Goal: Complete application form: Complete application form

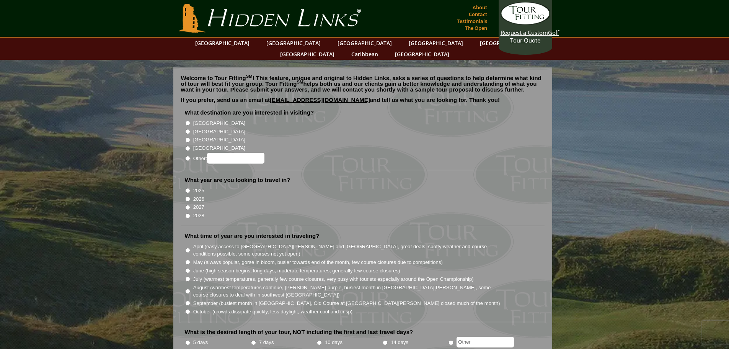
click at [186, 129] on input "[GEOGRAPHIC_DATA]" at bounding box center [187, 131] width 5 height 5
radio input "true"
click at [187, 203] on li "2027" at bounding box center [366, 207] width 362 height 8
click at [187, 205] on input "2027" at bounding box center [187, 207] width 5 height 5
radio input "true"
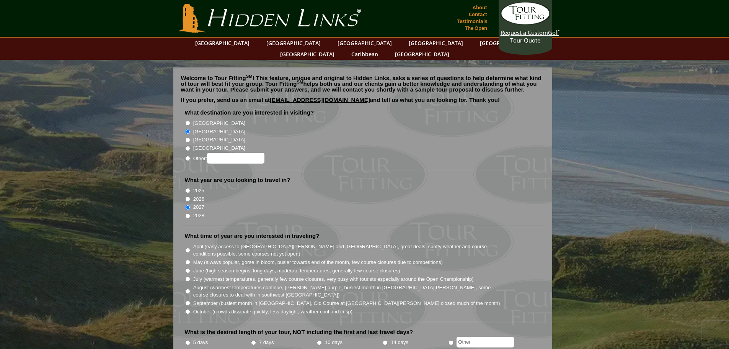
click at [188, 260] on input "May (always popular, gorse in bloom, busier towards end of the month, few cours…" at bounding box center [187, 262] width 5 height 5
radio input "true"
click at [187, 299] on li "September (busiest month in [GEOGRAPHIC_DATA], Old Course at [GEOGRAPHIC_DATA][…" at bounding box center [366, 303] width 362 height 8
click at [188, 301] on input "September (busiest month in [GEOGRAPHIC_DATA], Old Course at [GEOGRAPHIC_DATA][…" at bounding box center [187, 303] width 5 height 5
radio input "true"
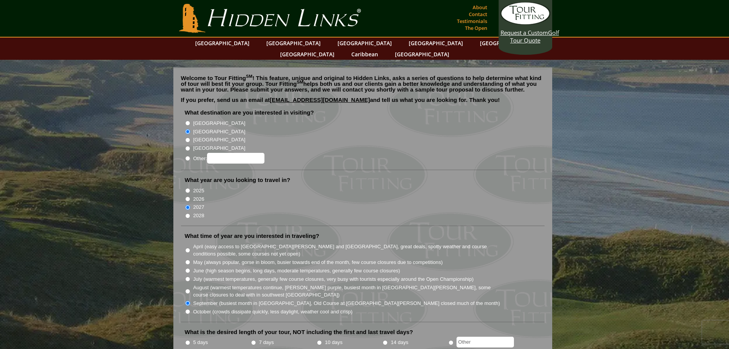
click at [189, 260] on input "May (always popular, gorse in bloom, busier towards end of the month, few cours…" at bounding box center [187, 262] width 5 height 5
radio input "true"
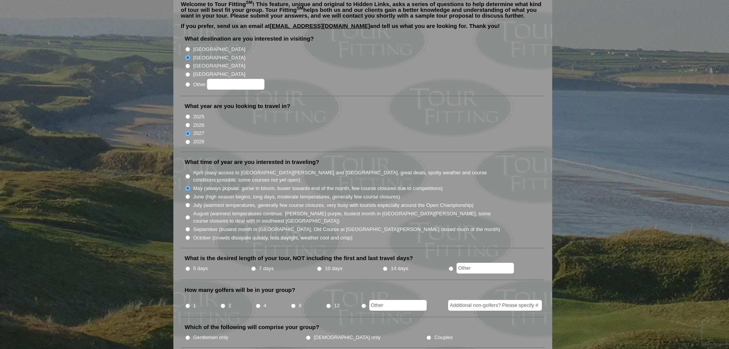
scroll to position [77, 0]
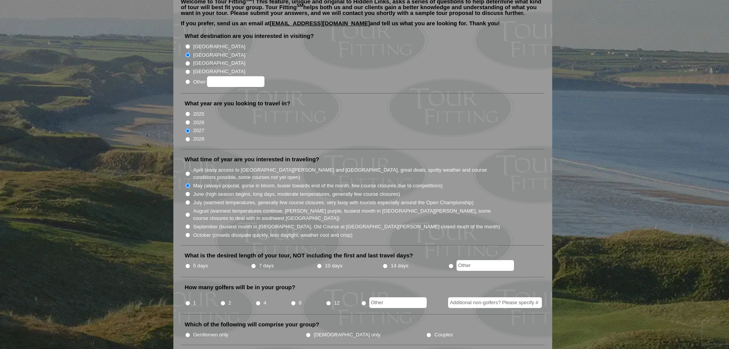
click at [452, 263] on input "radio" at bounding box center [451, 265] width 5 height 5
radio input "true"
click at [467, 260] on input "text" at bounding box center [485, 265] width 57 height 11
type input "3"
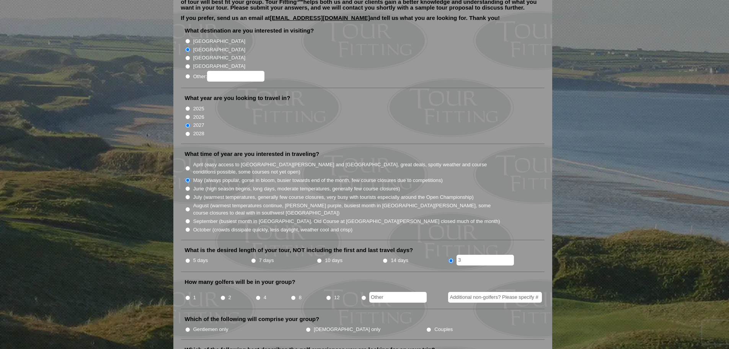
scroll to position [153, 0]
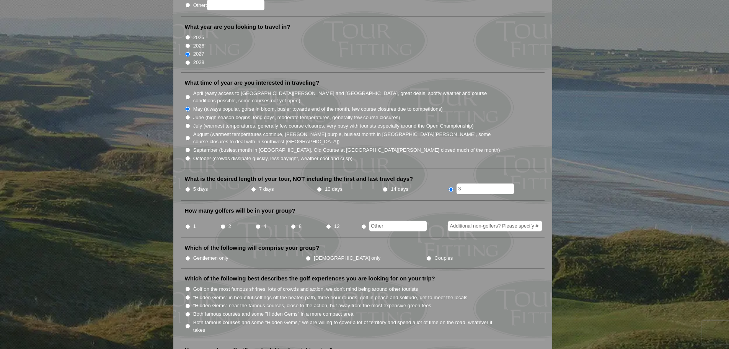
click at [295, 224] on input "8" at bounding box center [293, 226] width 5 height 5
radio input "true"
click at [209, 254] on label "Gentlemen only" at bounding box center [210, 258] width 35 height 8
click at [190, 256] on input "Gentlemen only" at bounding box center [187, 258] width 5 height 5
radio input "true"
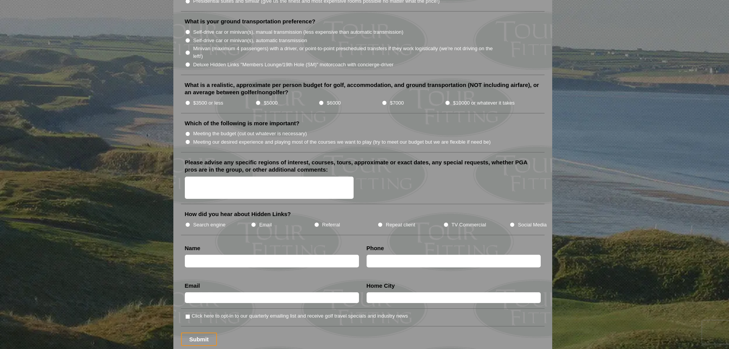
scroll to position [804, 0]
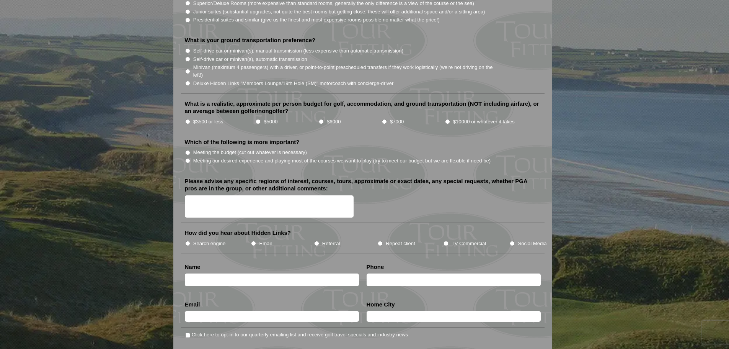
click at [218, 240] on label "Search engine" at bounding box center [209, 244] width 33 height 8
click at [190, 241] on input "Search engine" at bounding box center [187, 243] width 5 height 5
radio input "true"
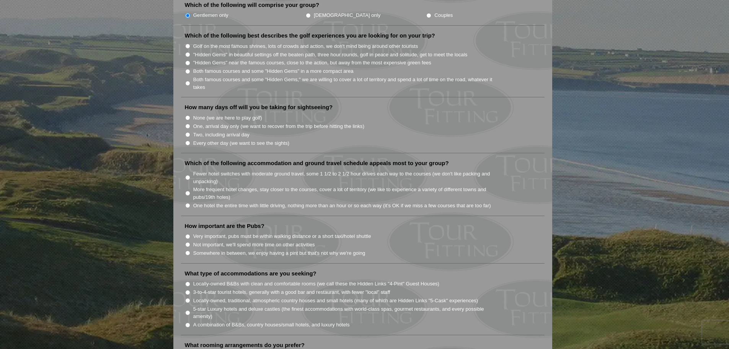
scroll to position [345, 0]
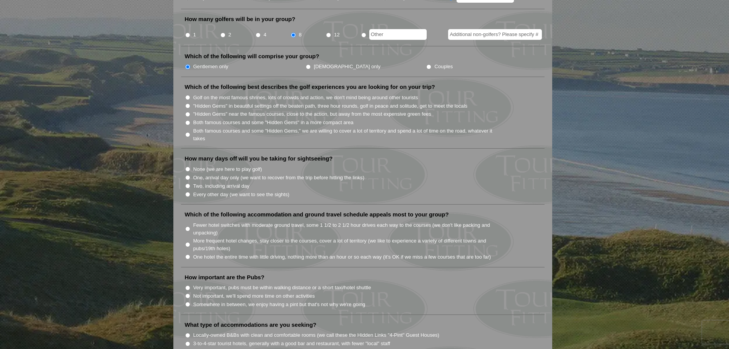
click at [188, 120] on input "Both famous courses and some "Hidden Gems" in a more compact area" at bounding box center [187, 122] width 5 height 5
radio input "true"
click at [185, 167] on input "None (we are here to play golf)" at bounding box center [187, 169] width 5 height 5
radio input "true"
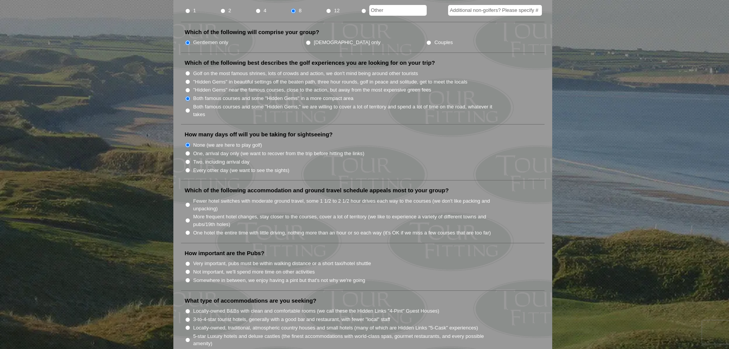
scroll to position [421, 0]
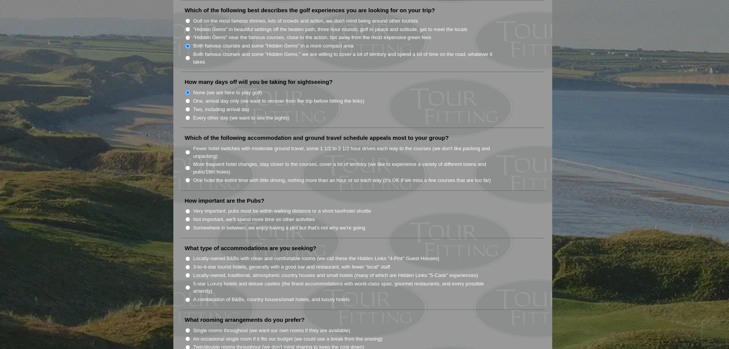
click at [188, 178] on input "One hotel the entire time with little driving, nothing more than an hour or so …" at bounding box center [187, 180] width 5 height 5
radio input "true"
click at [188, 209] on input "Very important, pubs must be within walking distance or a short taxi/hotel shut…" at bounding box center [187, 211] width 5 height 5
radio input "true"
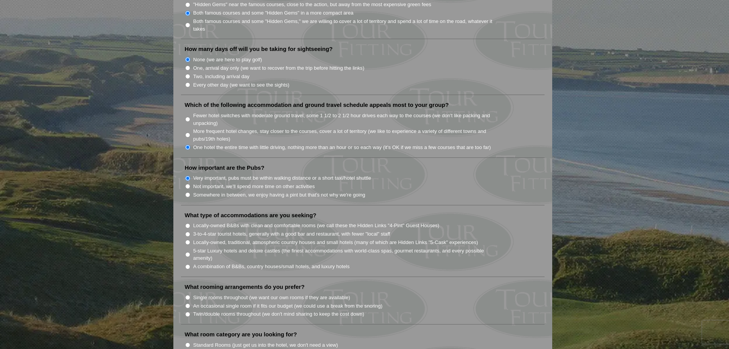
scroll to position [498, 0]
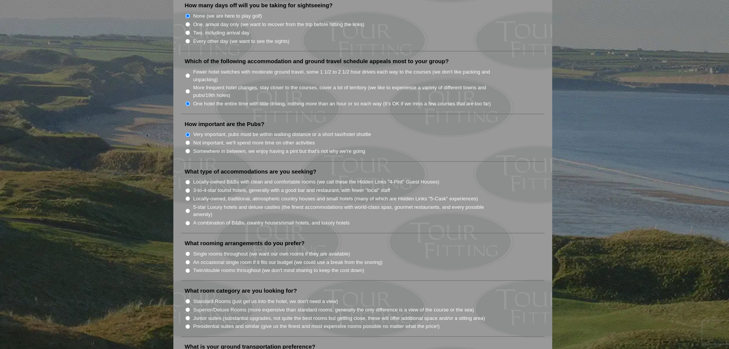
click at [188, 188] on input "3-to-4-star tourist hotels, generally with a good bar and restaurant, with fewe…" at bounding box center [187, 190] width 5 height 5
radio input "true"
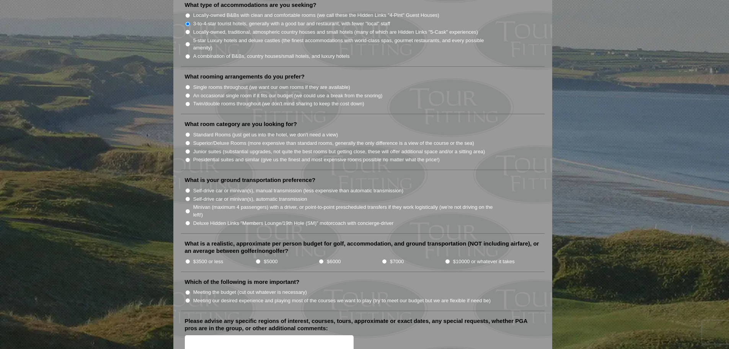
scroll to position [651, 0]
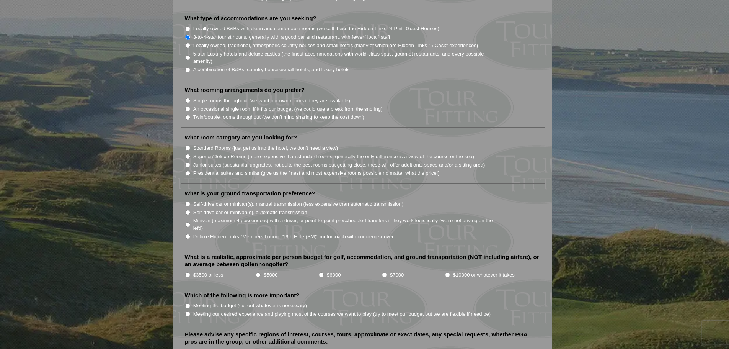
click at [185, 115] on input "Twin/double rooms throughout (we don't mind sharing to keep the cost down)" at bounding box center [187, 117] width 5 height 5
radio input "true"
click at [186, 144] on li "Standard Rooms (just get us into the hotel, we don't need a view)" at bounding box center [366, 148] width 362 height 8
click at [187, 146] on input "Standard Rooms (just get us into the hotel, we don't need a view)" at bounding box center [187, 148] width 5 height 5
radio input "true"
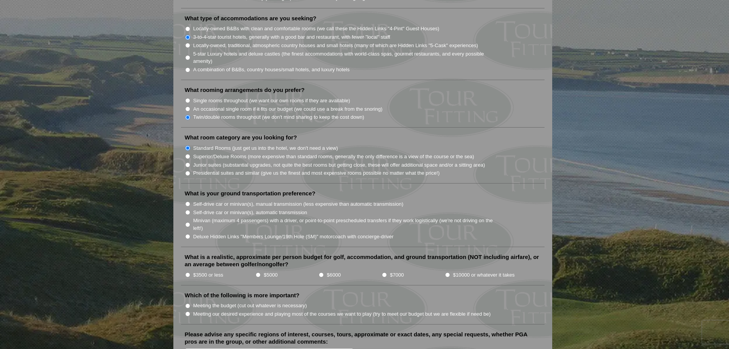
click at [189, 152] on li "Superior/Deluxe Rooms (more expensive than standard rooms, generally the only d…" at bounding box center [366, 156] width 362 height 8
click at [188, 154] on input "Superior/Deluxe Rooms (more expensive than standard rooms, generally the only d…" at bounding box center [187, 156] width 5 height 5
radio input "true"
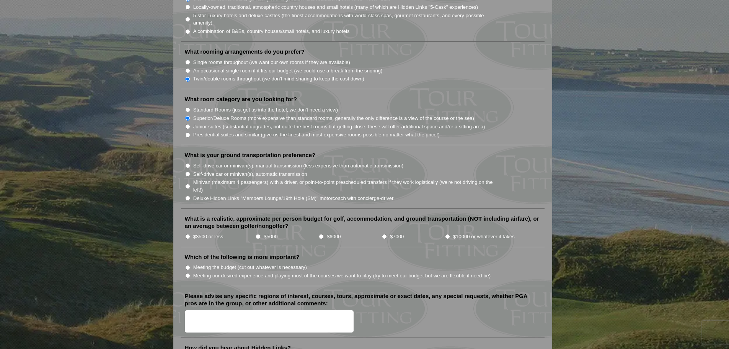
click at [258, 234] on input "$5000" at bounding box center [258, 236] width 5 height 5
radio input "true"
click at [187, 273] on input "Meeting our desired experience and playing most of the courses we want to play …" at bounding box center [187, 275] width 5 height 5
radio input "true"
click at [188, 196] on input "Deluxe Hidden Links "Members Lounge/19th Hole (SM)" motorcoach with concierge-d…" at bounding box center [187, 198] width 5 height 5
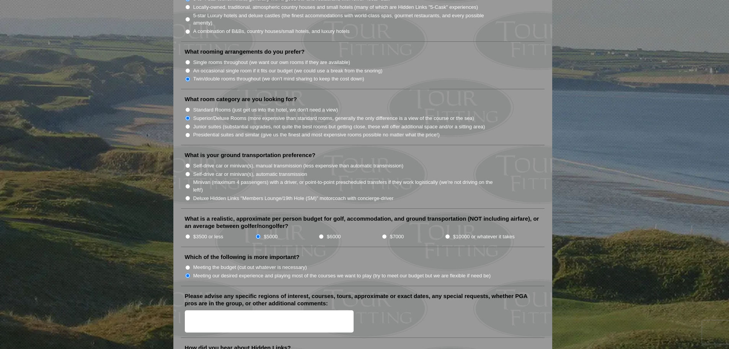
radio input "true"
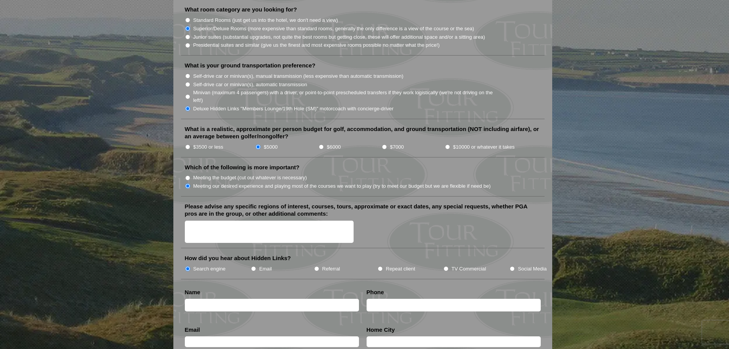
scroll to position [804, 0]
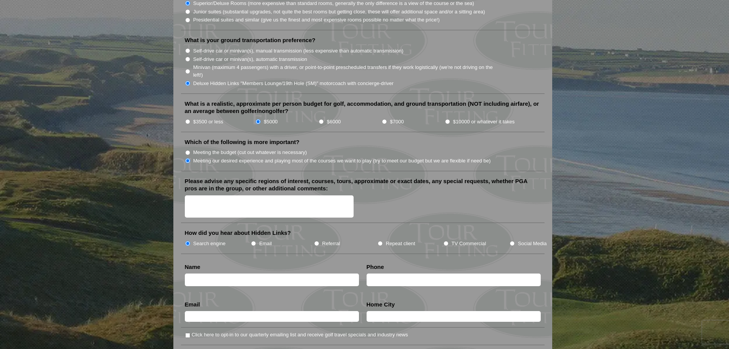
click at [192, 195] on textarea "Please advise any specific regions of interest, courses, tours, approximate or …" at bounding box center [269, 206] width 169 height 23
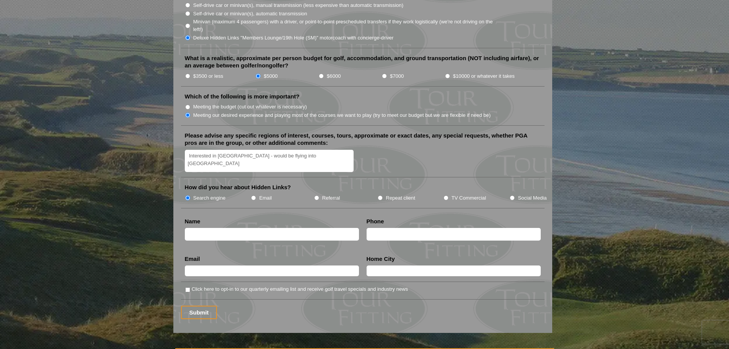
scroll to position [919, 0]
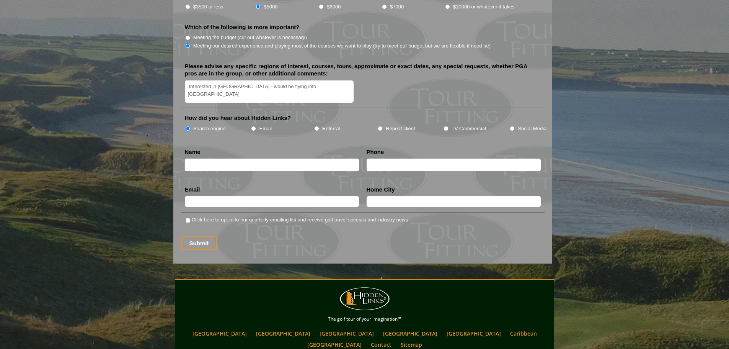
type textarea "Interested in [GEOGRAPHIC_DATA] - would be flying into [GEOGRAPHIC_DATA]"
click at [224, 159] on input "text" at bounding box center [272, 165] width 174 height 13
type input "r"
type input "[PERSON_NAME]"
type input "6304305006"
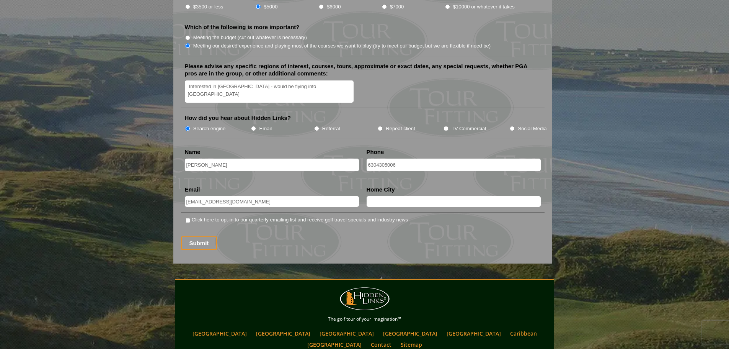
type input "[EMAIL_ADDRESS][DOMAIN_NAME]"
type input "[GEOGRAPHIC_DATA]"
click at [188, 218] on input "Click here to opt-in to our quarterly emailing list and receive golf travel spe…" at bounding box center [187, 220] width 5 height 5
checkbox input "true"
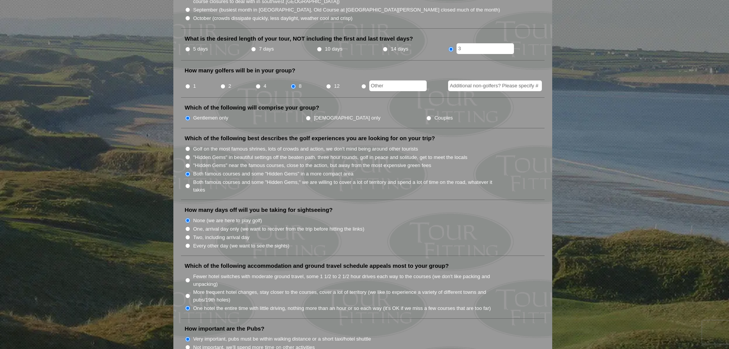
scroll to position [160, 0]
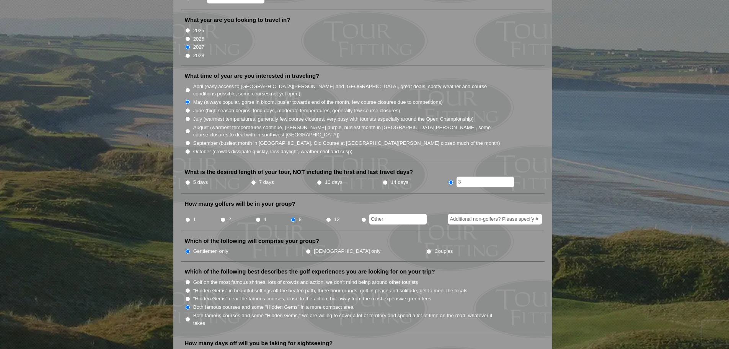
click at [465, 178] on li "What is the desired length of your tour, NOT including the first and last trave…" at bounding box center [363, 181] width 364 height 26
click at [465, 177] on input "3" at bounding box center [485, 182] width 57 height 11
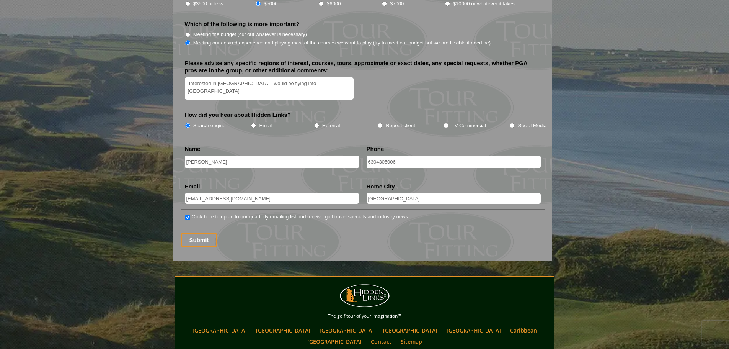
scroll to position [1003, 0]
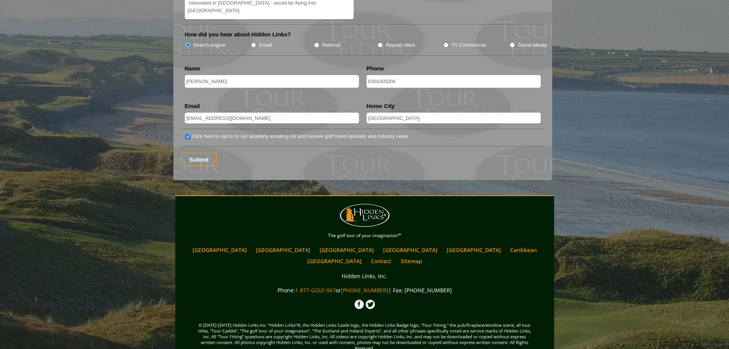
type input "4"
click at [213, 153] on input "Submit" at bounding box center [199, 159] width 36 height 13
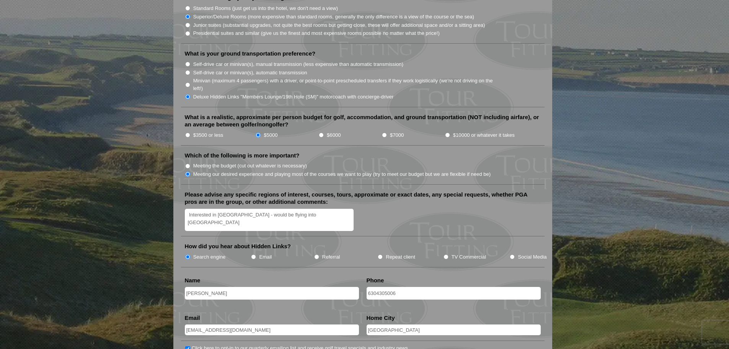
scroll to position [842, 0]
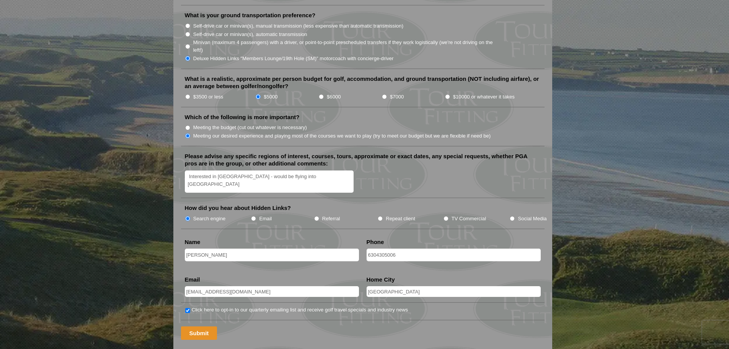
click at [194, 326] on input "Submit" at bounding box center [199, 332] width 36 height 13
